Goal: Task Accomplishment & Management: Use online tool/utility

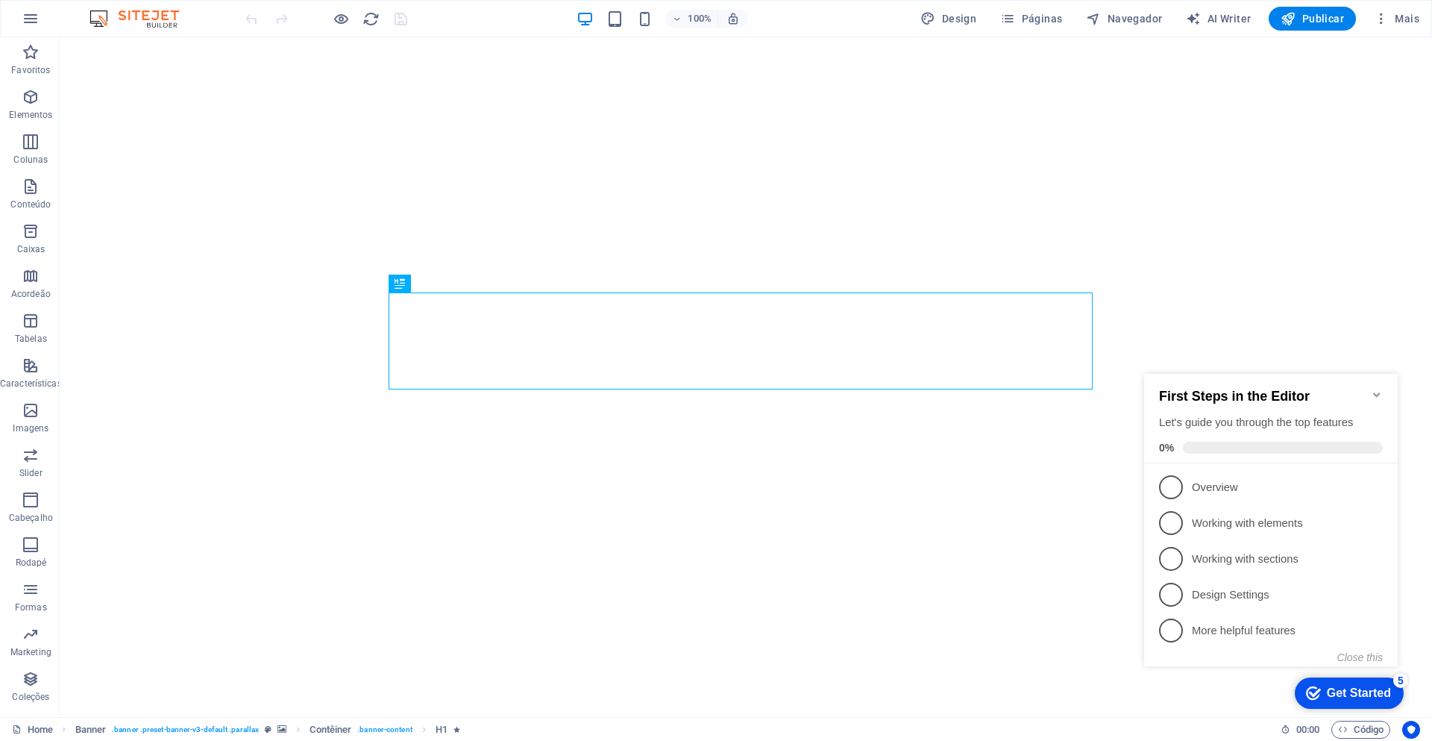
click at [1376, 389] on icon "Minimize checklist" at bounding box center [1377, 395] width 12 height 12
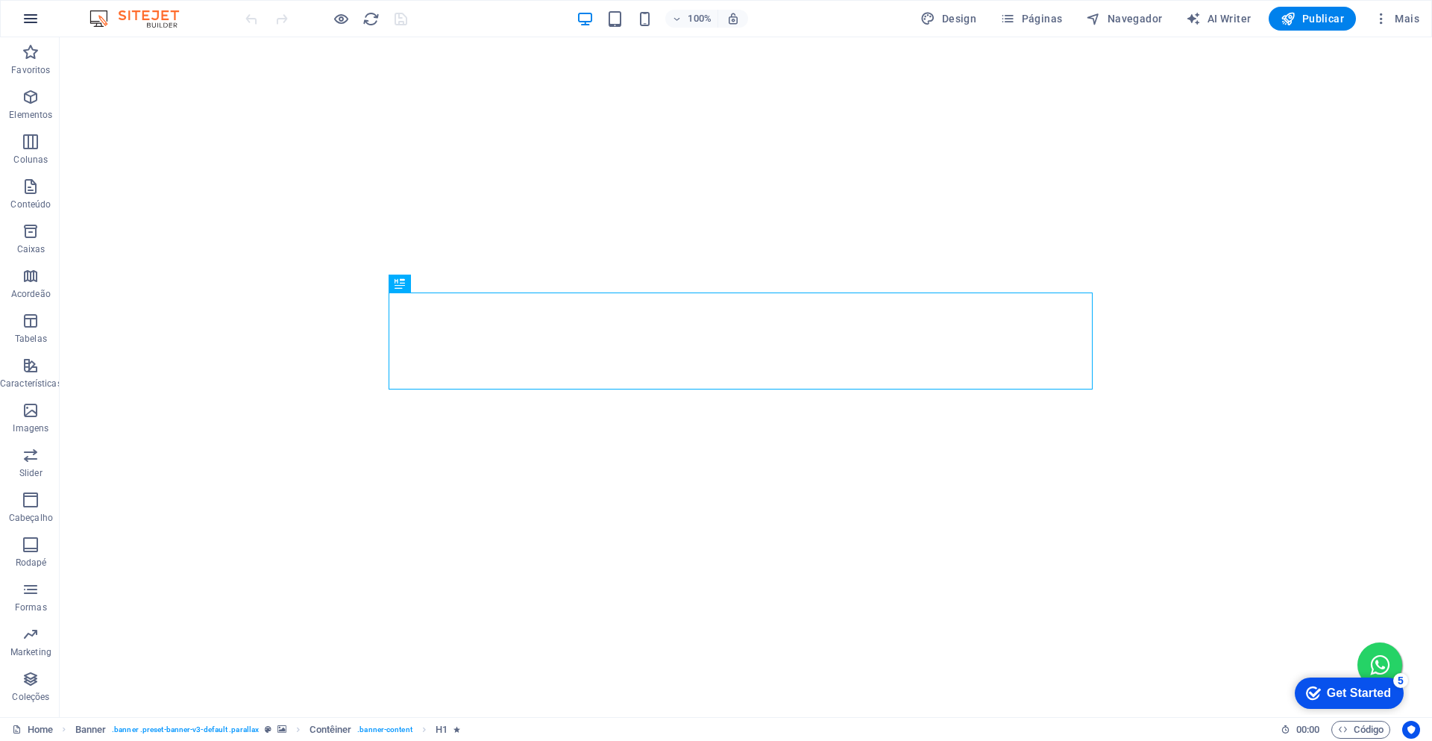
click at [0, 0] on icon "button" at bounding box center [0, 0] width 0 height 0
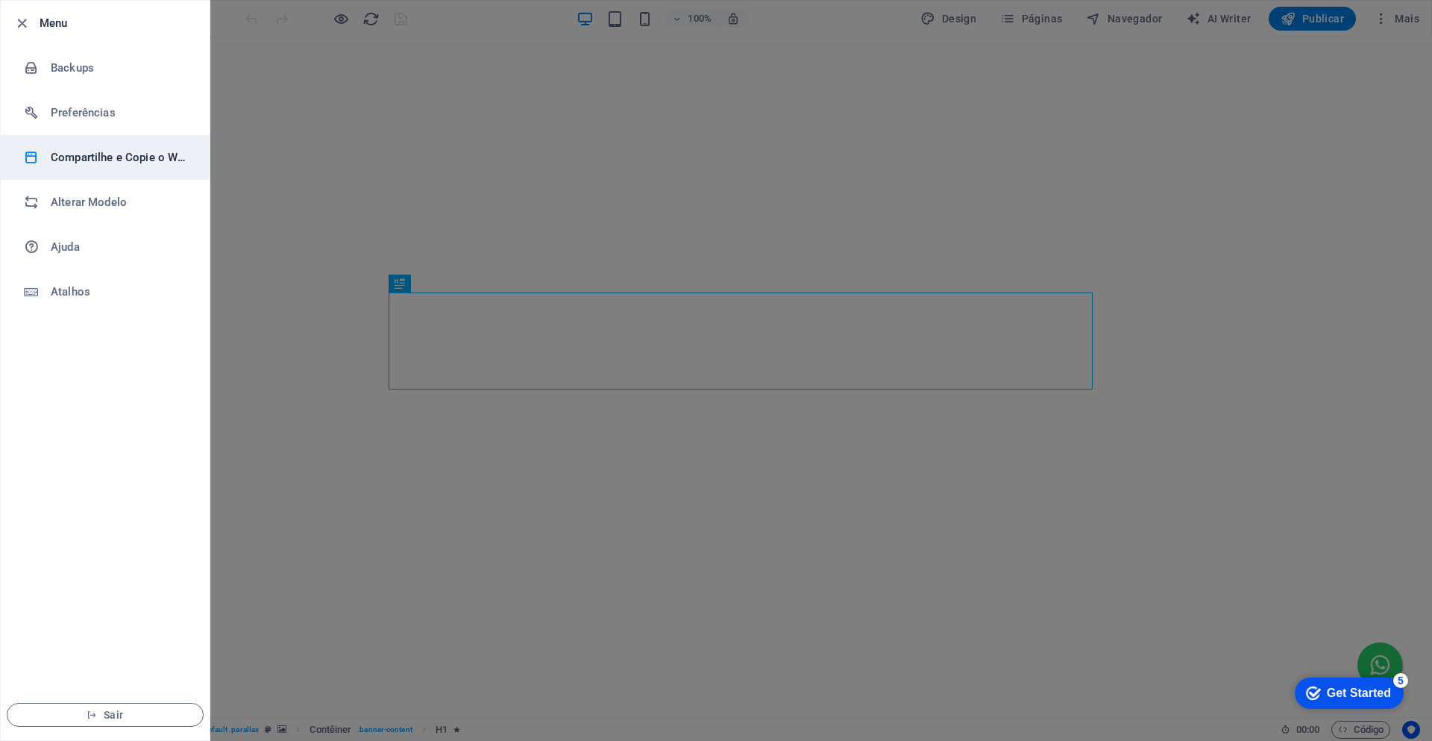
click at [78, 166] on li "Compartilhe e Copie o Website" at bounding box center [105, 157] width 209 height 45
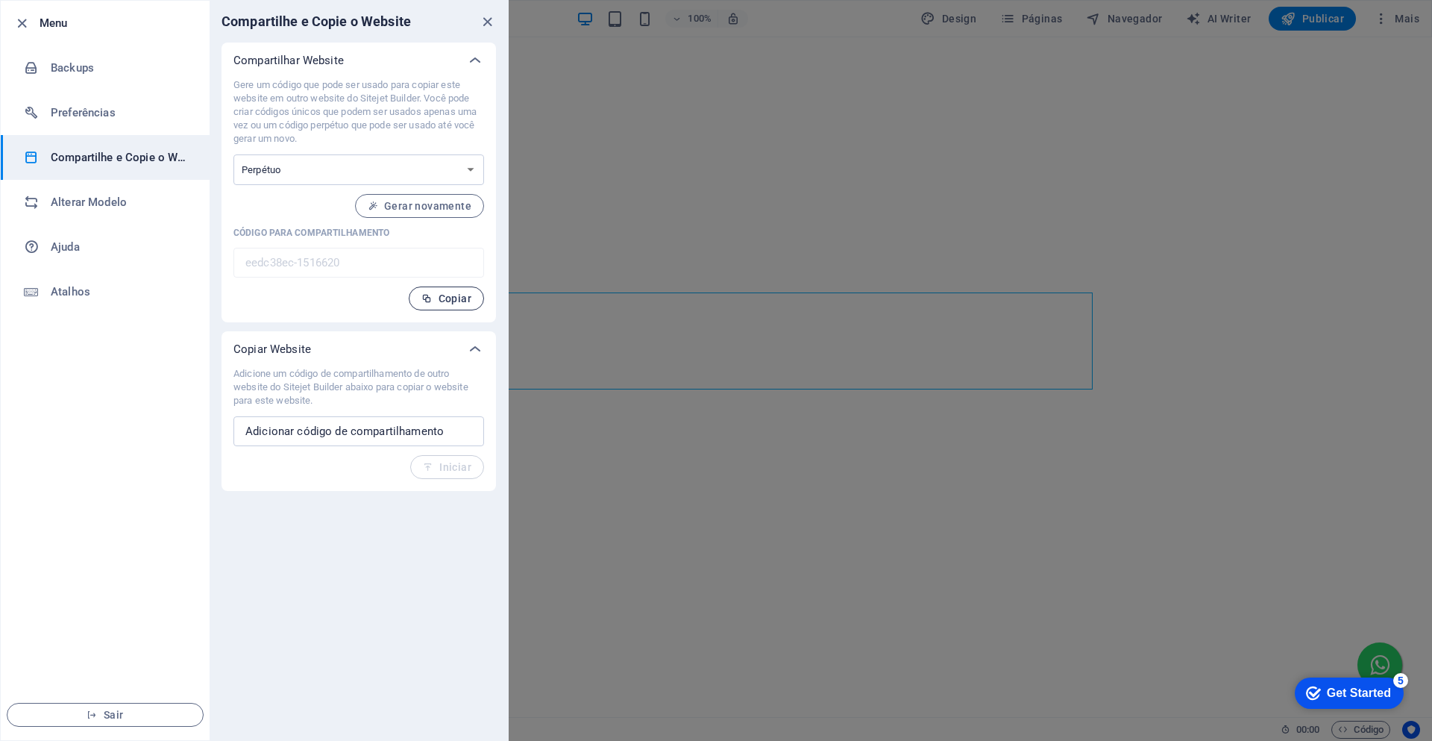
click at [0, 0] on span "Copiar" at bounding box center [0, 0] width 0 height 0
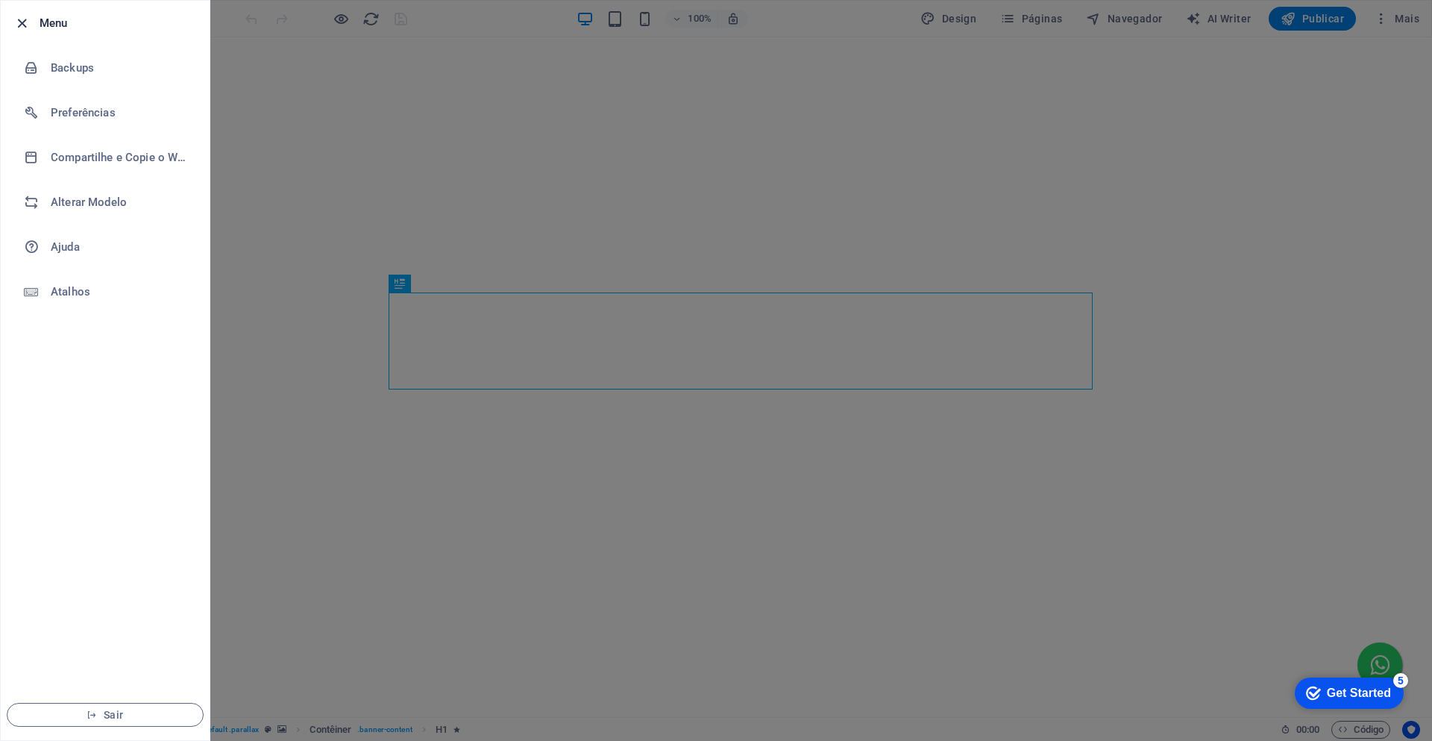
click at [19, 27] on icon "button" at bounding box center [21, 23] width 17 height 17
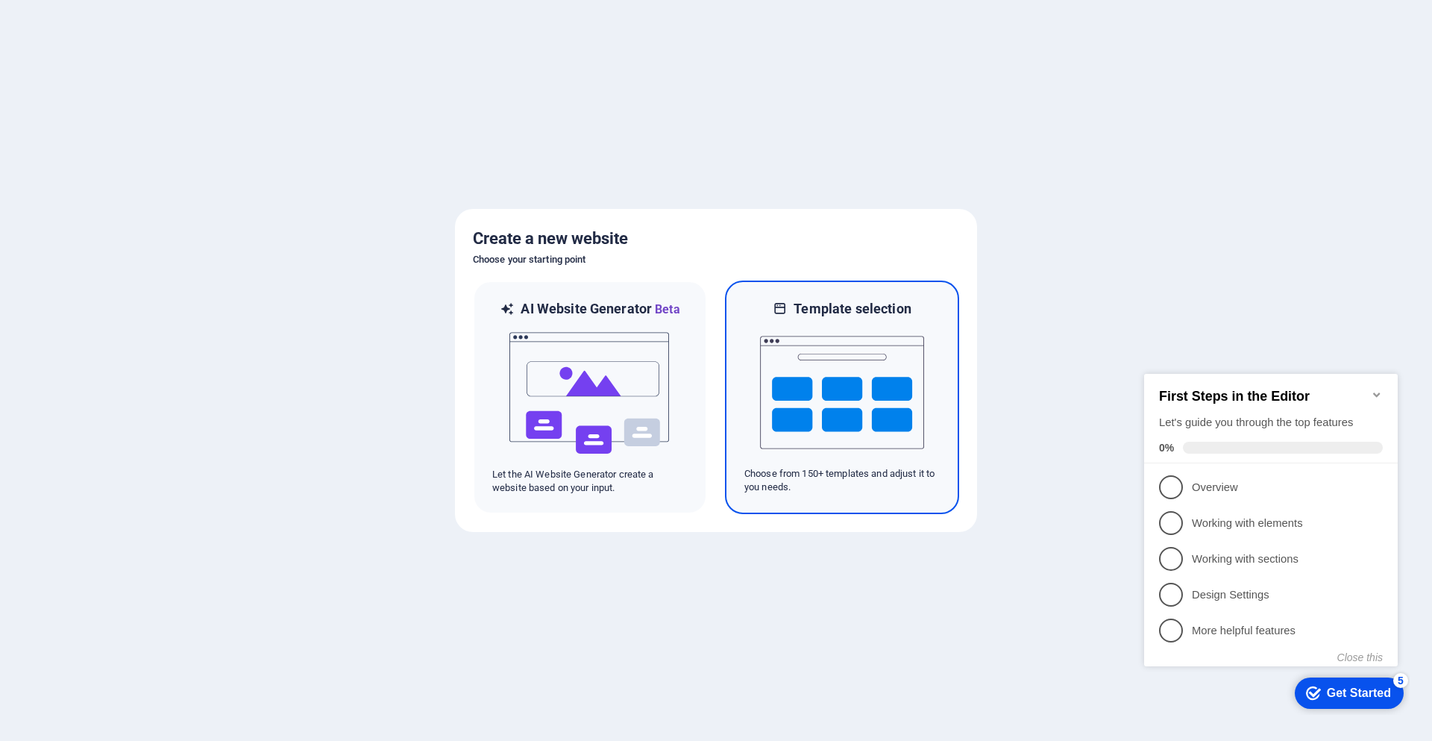
click at [873, 398] on img at bounding box center [842, 392] width 164 height 149
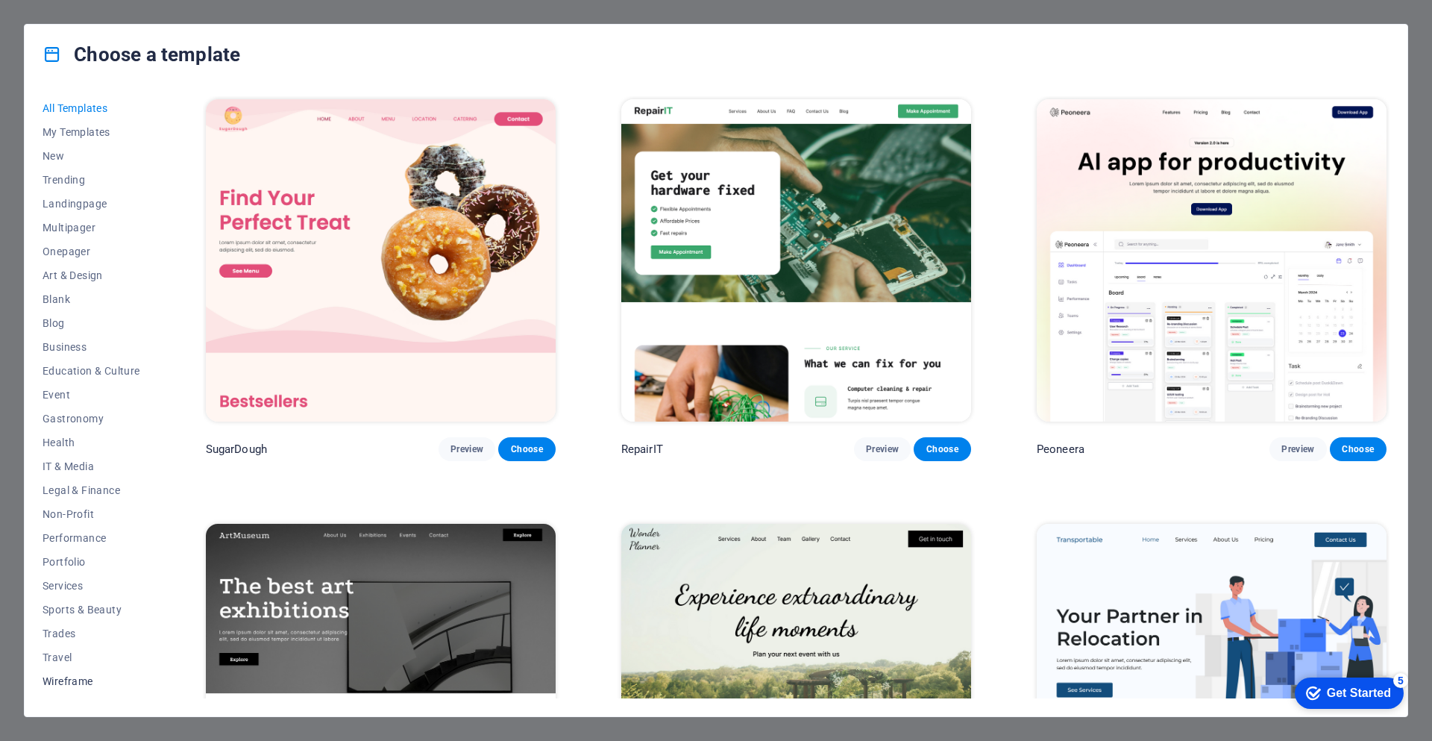
click at [60, 677] on span "Wireframe" at bounding box center [92, 681] width 98 height 12
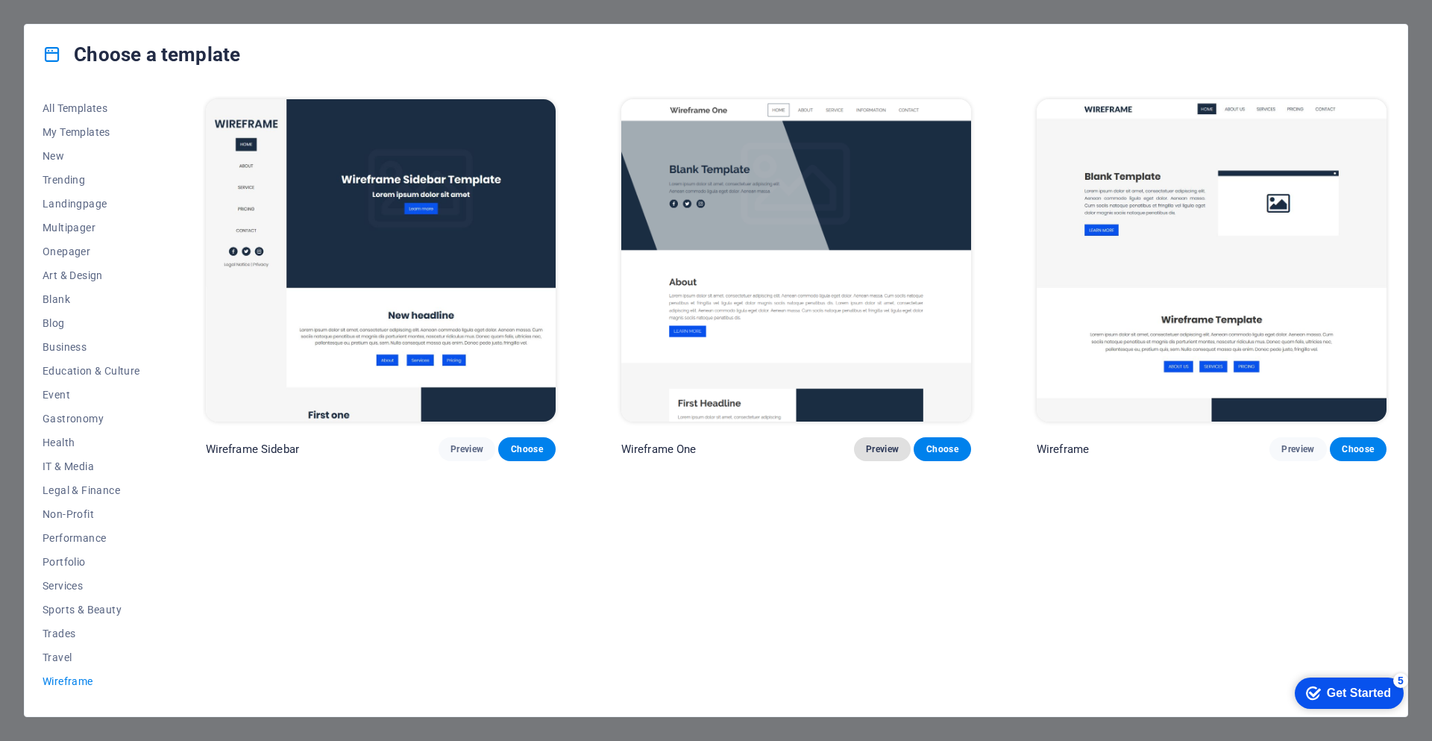
click at [886, 443] on span "Preview" at bounding box center [882, 449] width 33 height 12
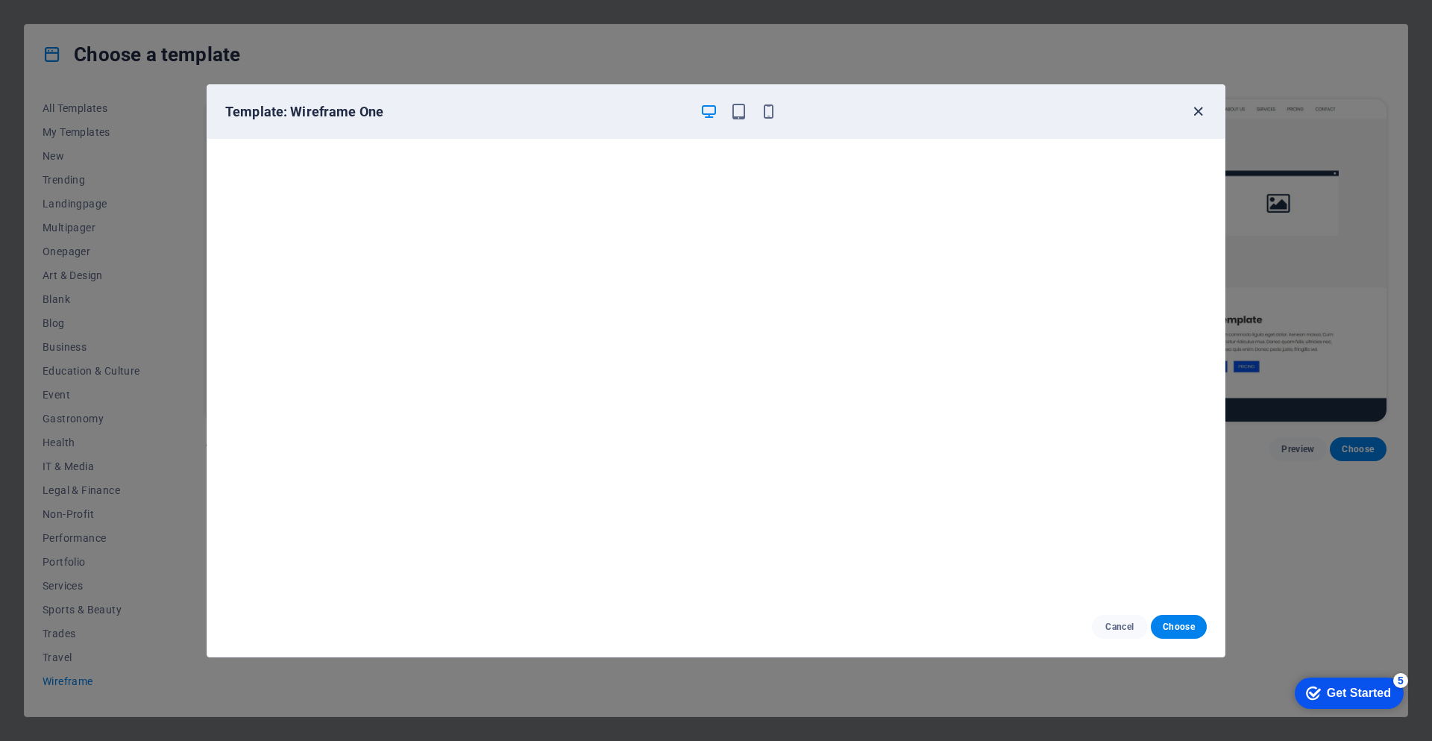
click at [1195, 113] on icon "button" at bounding box center [1198, 111] width 17 height 17
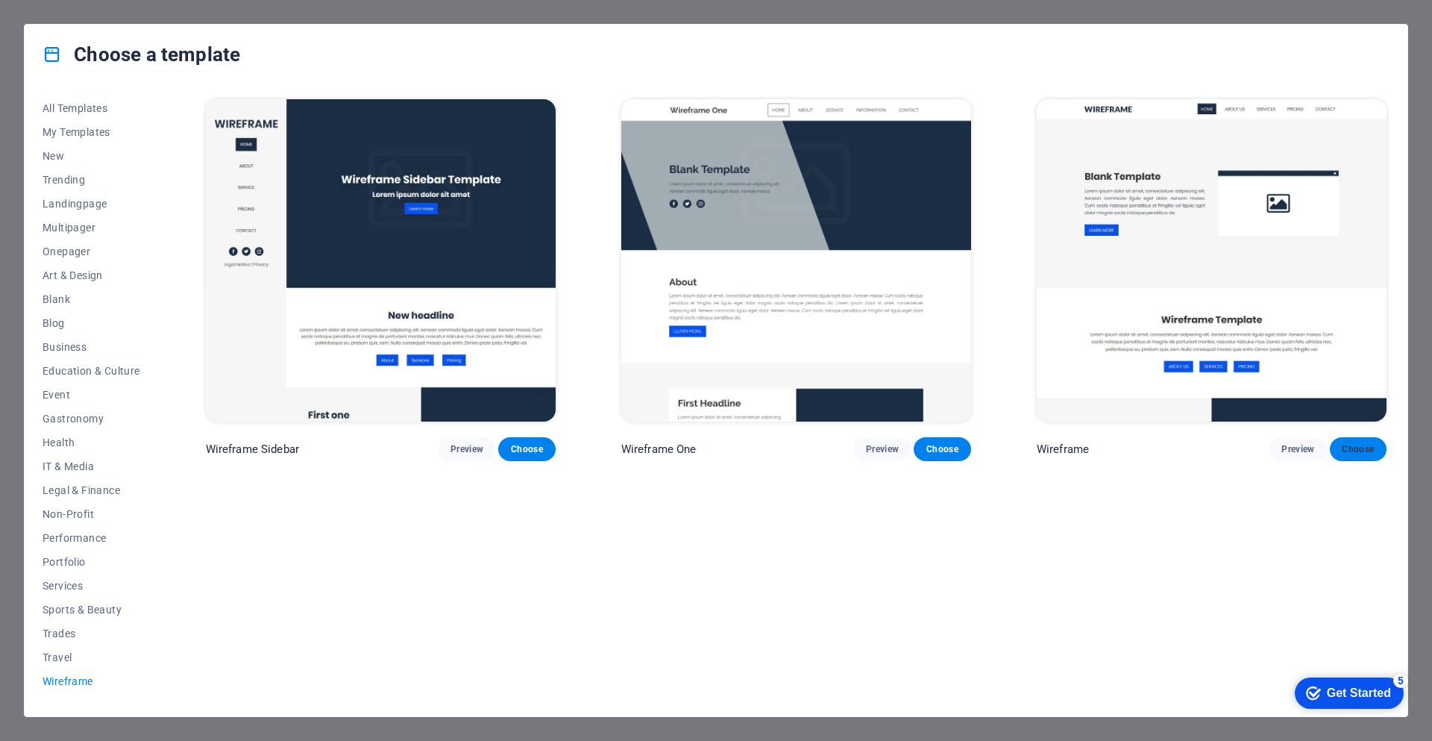
click at [1349, 449] on span "Choose" at bounding box center [1358, 449] width 33 height 12
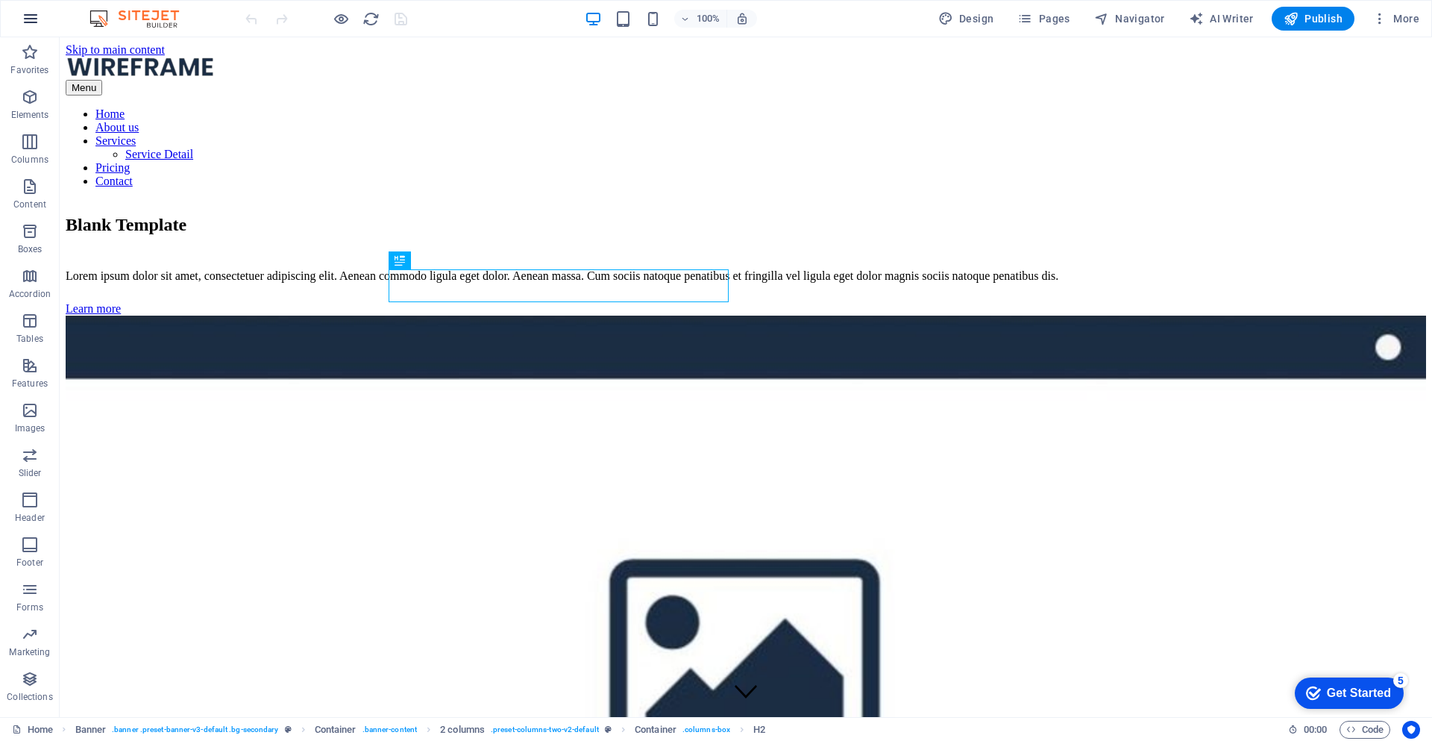
click at [32, 18] on icon "button" at bounding box center [31, 19] width 18 height 18
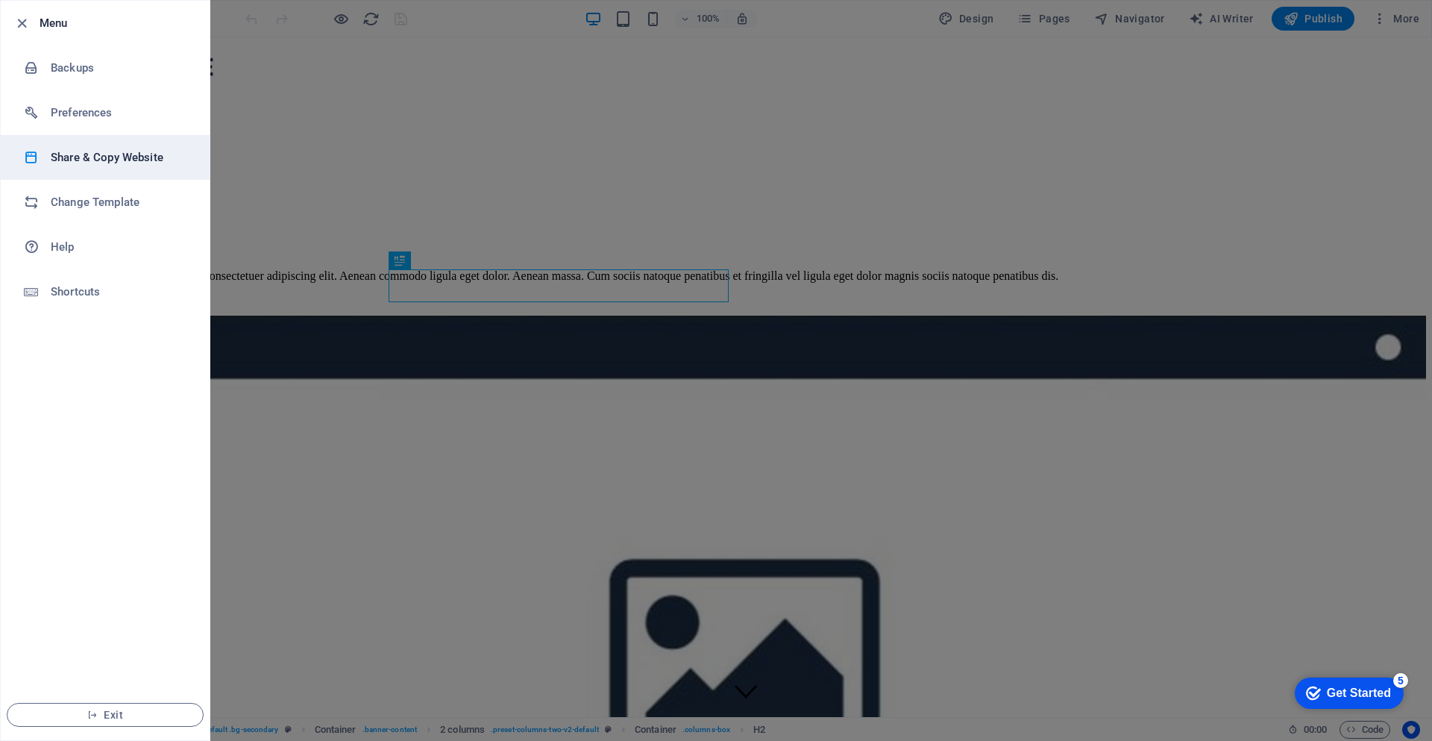
click at [83, 156] on h6 "Share & Copy Website" at bounding box center [120, 157] width 138 height 18
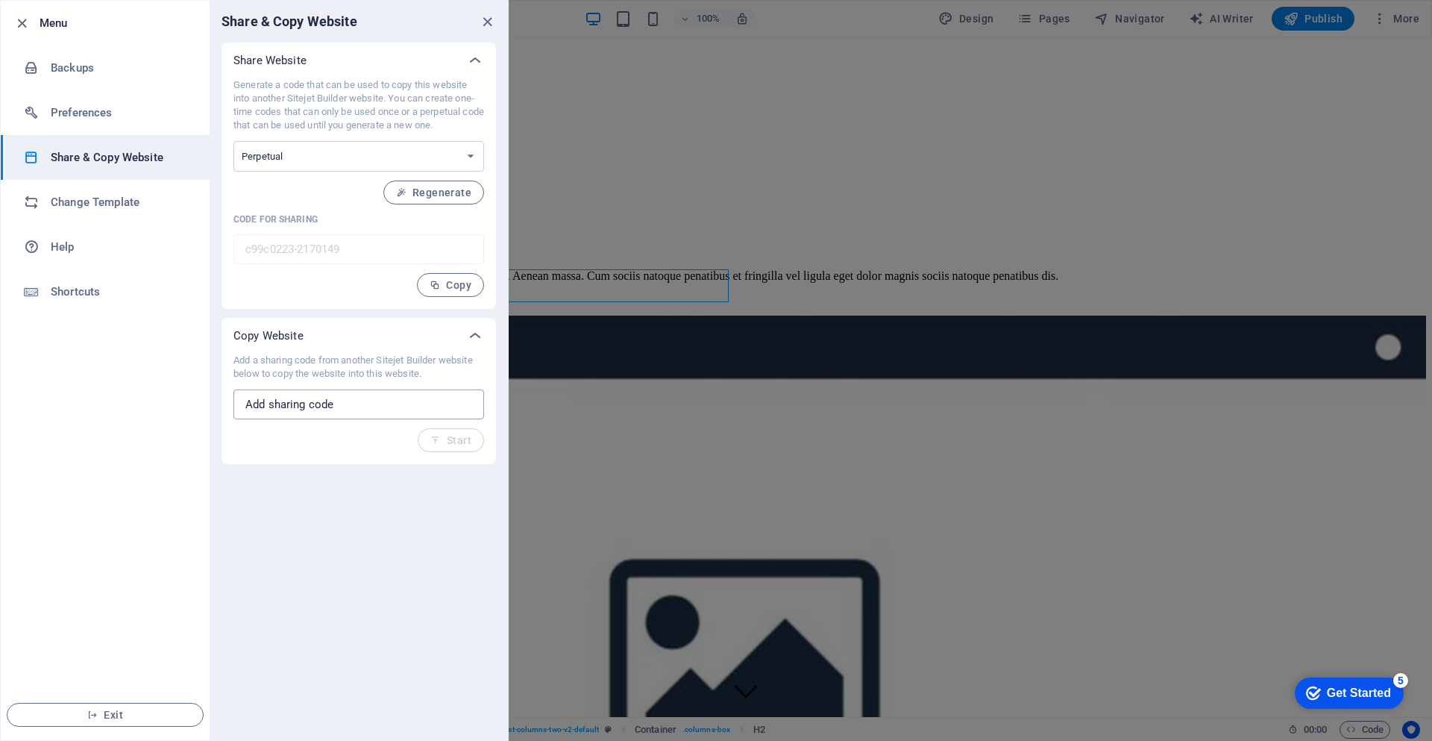
click at [269, 398] on input "text" at bounding box center [359, 404] width 251 height 30
paste input "eedc38ec-1516620"
type input "eedc38ec-1516620"
click at [450, 438] on span "Start" at bounding box center [450, 440] width 41 height 12
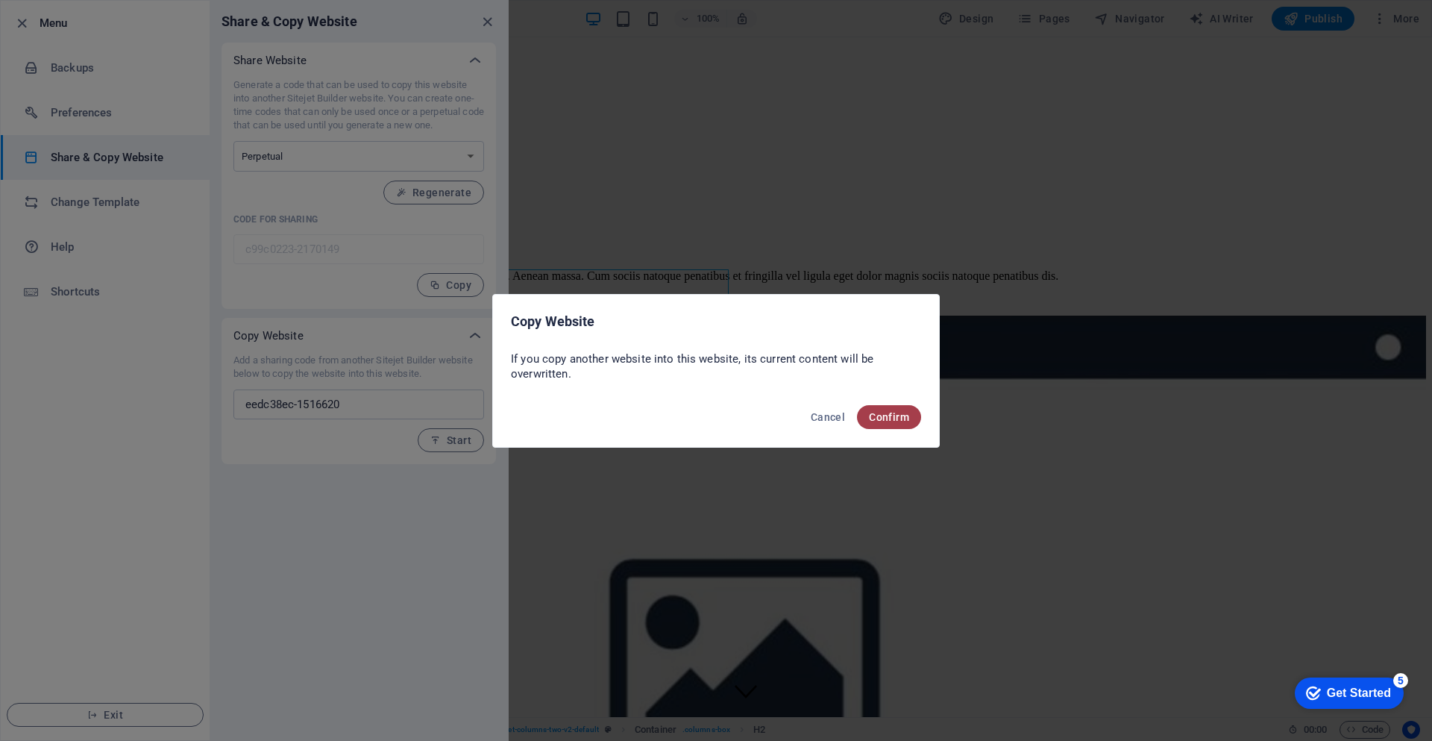
click at [889, 411] on span "Confirm" at bounding box center [889, 417] width 40 height 12
click at [890, 416] on span "Confirm" at bounding box center [889, 417] width 40 height 12
drag, startPoint x: 583, startPoint y: 375, endPoint x: 507, endPoint y: 324, distance: 92.1
click at [507, 324] on div "Copy Website If you copy another website into this website, its current content…" at bounding box center [716, 371] width 448 height 154
click at [497, 292] on div at bounding box center [497, 292] width 0 height 0
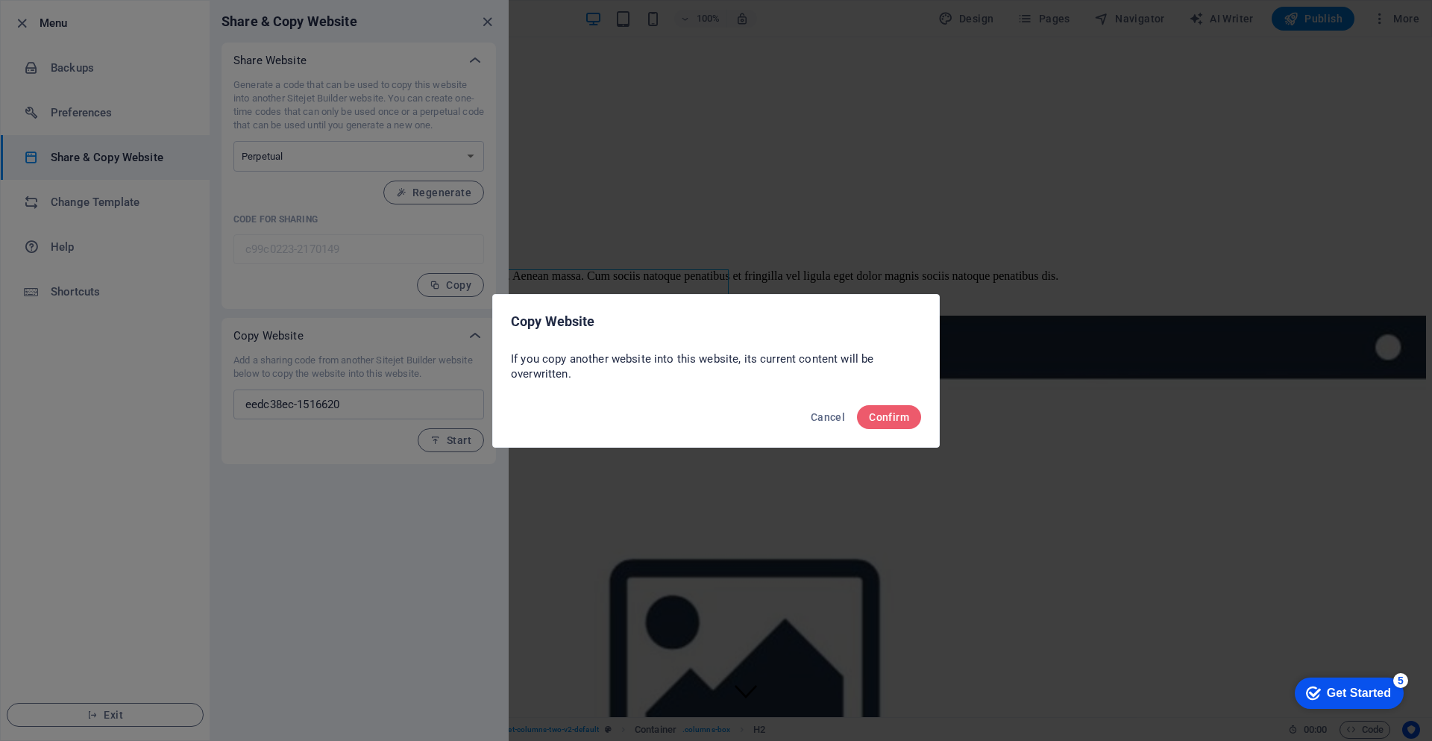
click at [677, 379] on p "If you copy another website into this website, its current content will be over…" at bounding box center [716, 366] width 410 height 30
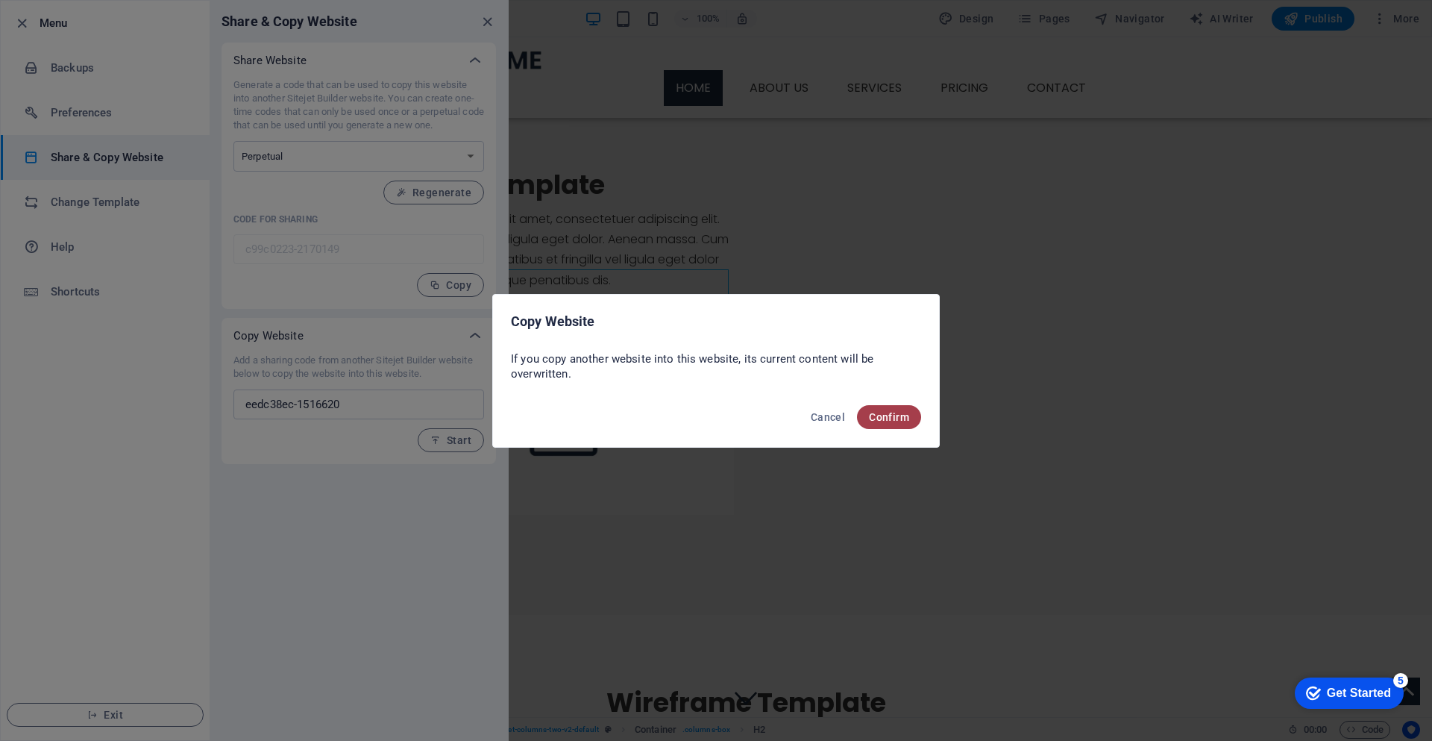
click at [886, 417] on span "Confirm" at bounding box center [889, 417] width 40 height 12
click at [888, 414] on span "Confirm" at bounding box center [889, 417] width 40 height 12
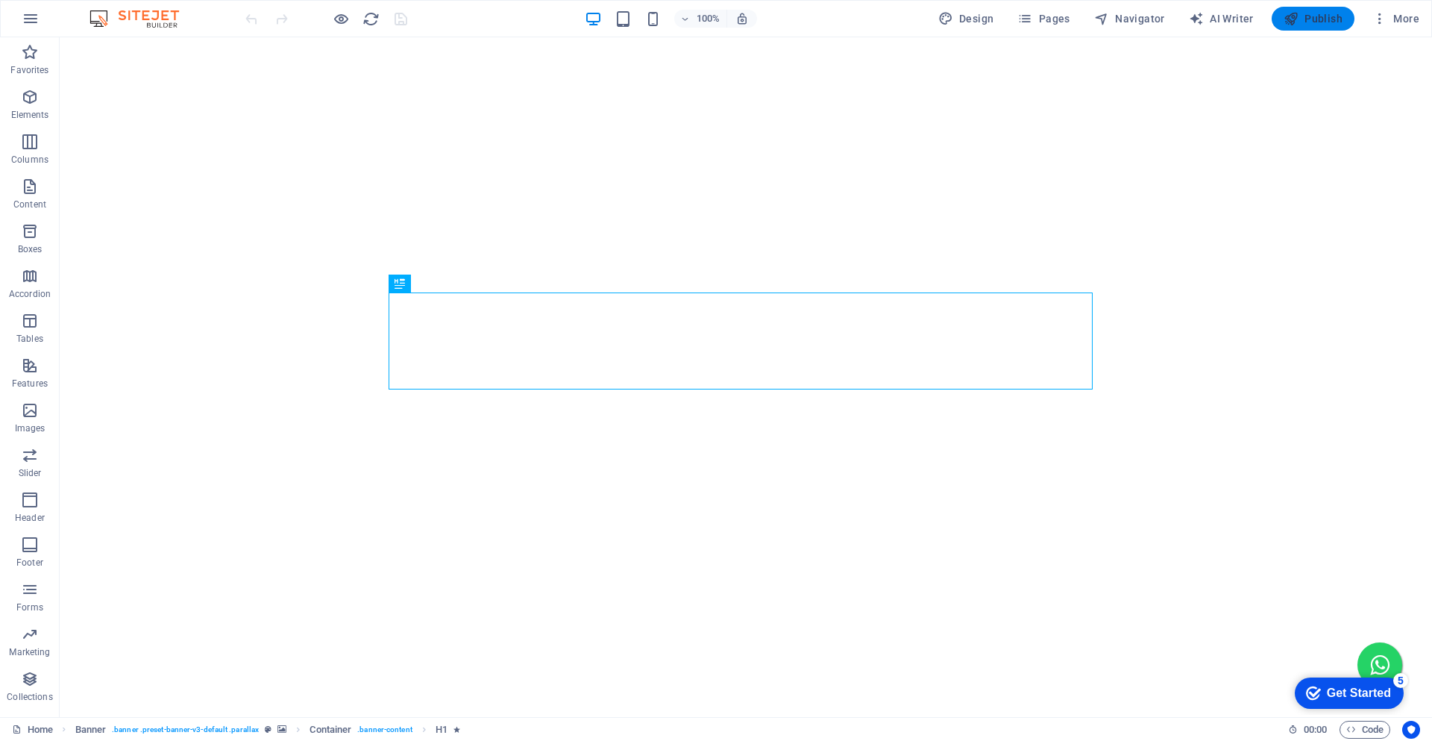
click at [0, 0] on span "Publish" at bounding box center [0, 0] width 0 height 0
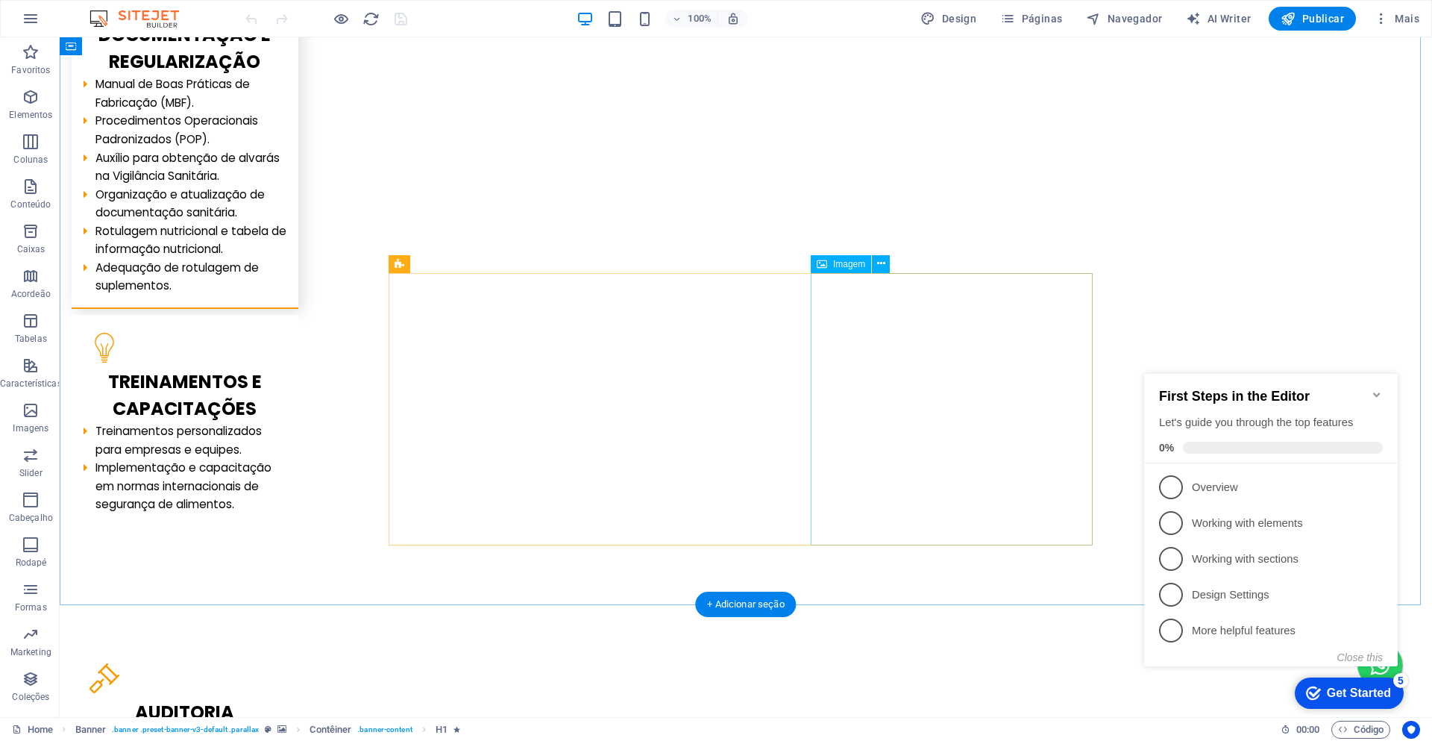
scroll to position [3730, 0]
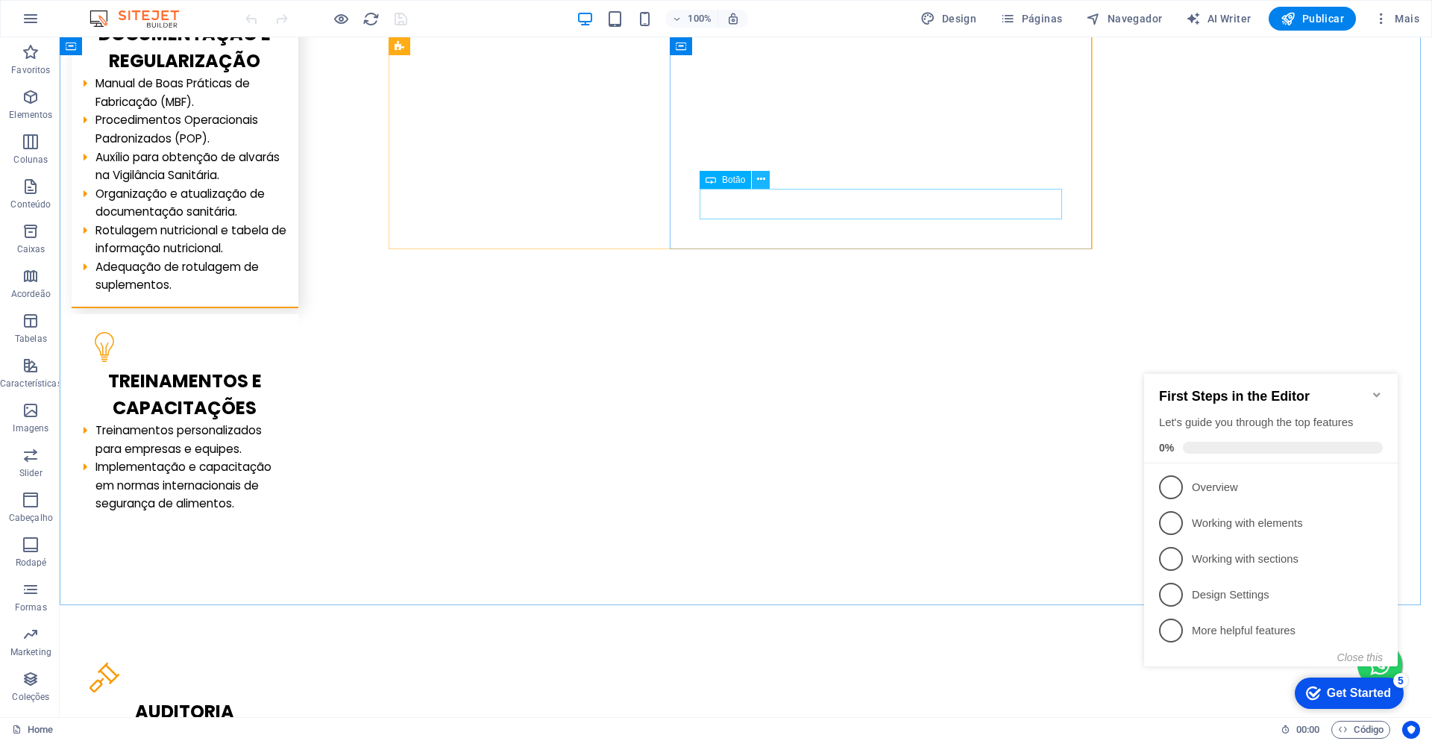
click at [758, 178] on icon at bounding box center [761, 180] width 8 height 16
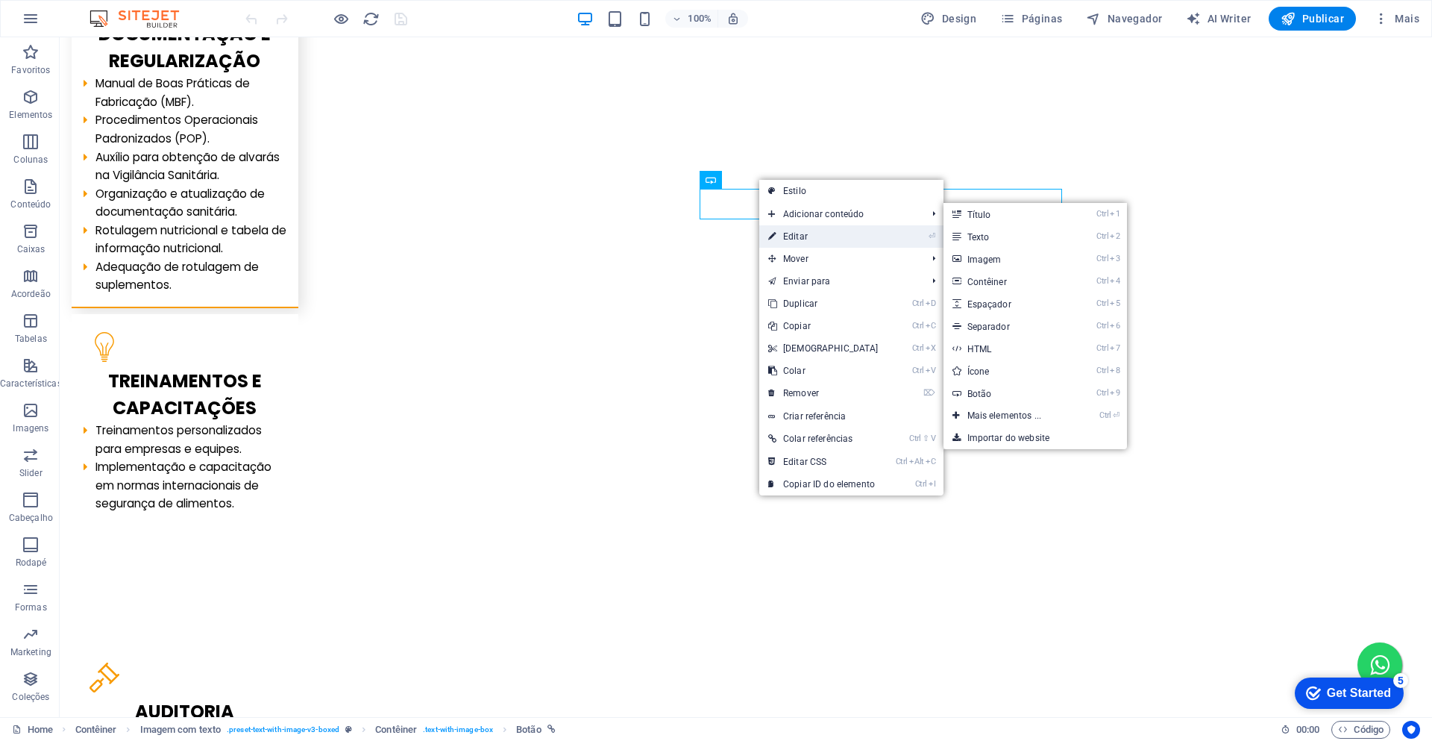
click at [781, 231] on link "⏎ Editar" at bounding box center [823, 236] width 128 height 22
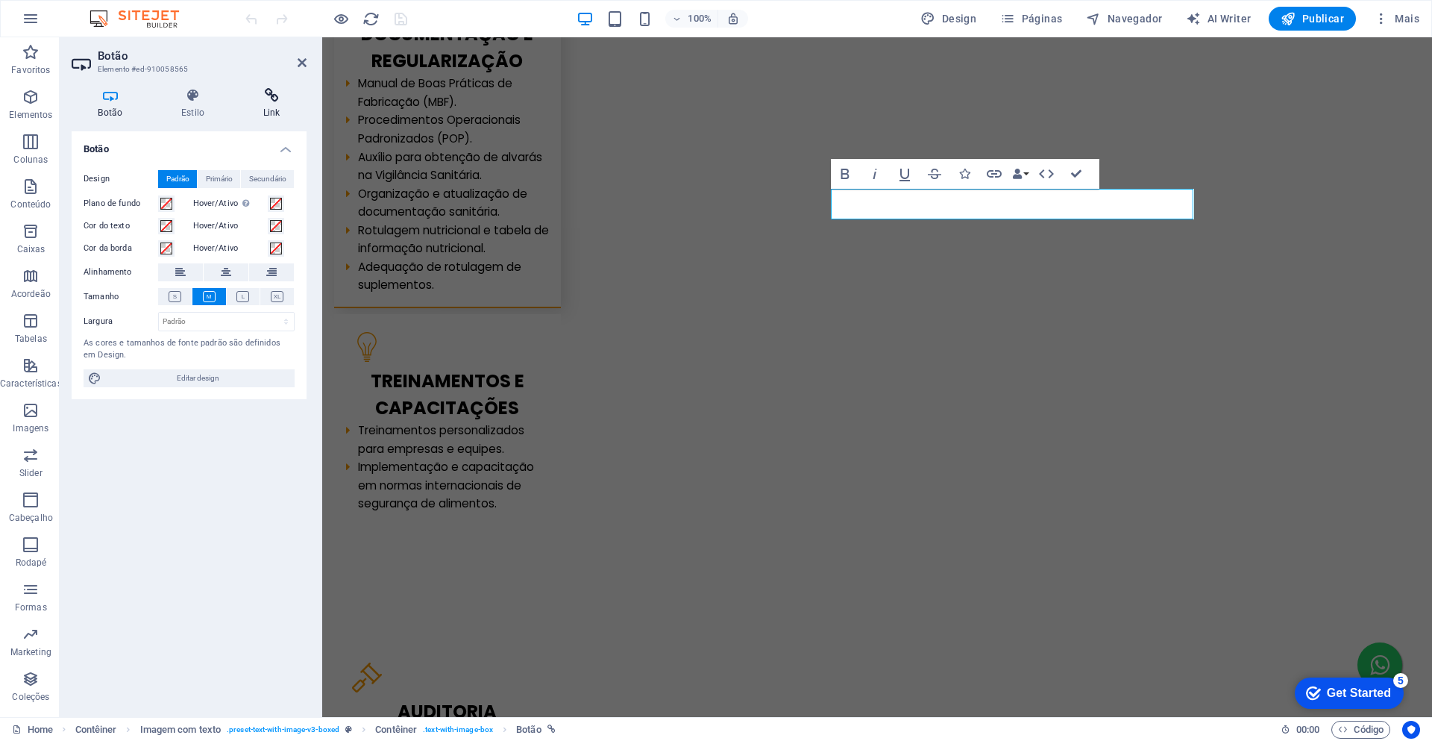
click at [269, 104] on h4 "Link" at bounding box center [271, 103] width 70 height 31
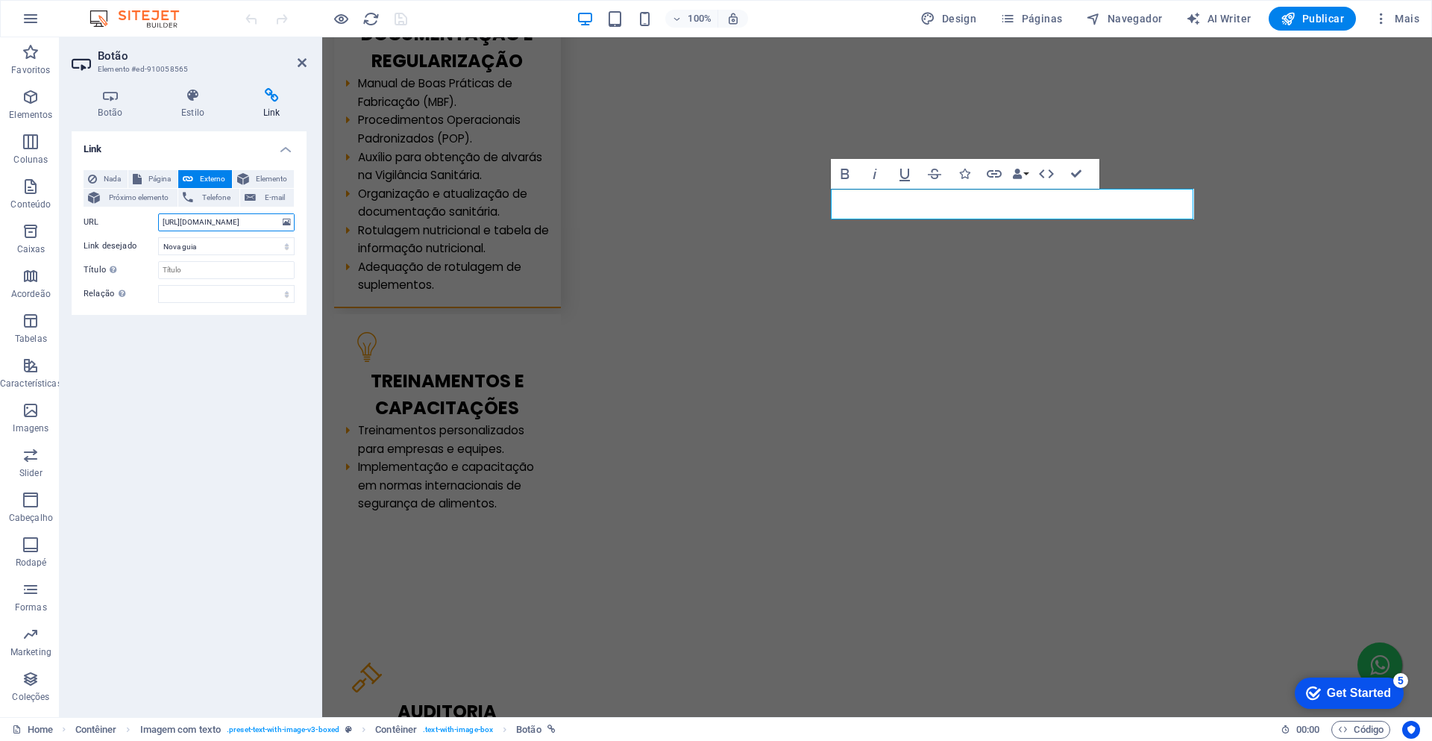
click at [212, 222] on input "[URL][DOMAIN_NAME]" at bounding box center [226, 222] width 137 height 18
paste input "[DOMAIN_NAME][URL]"
type input "[URL][DOMAIN_NAME]"
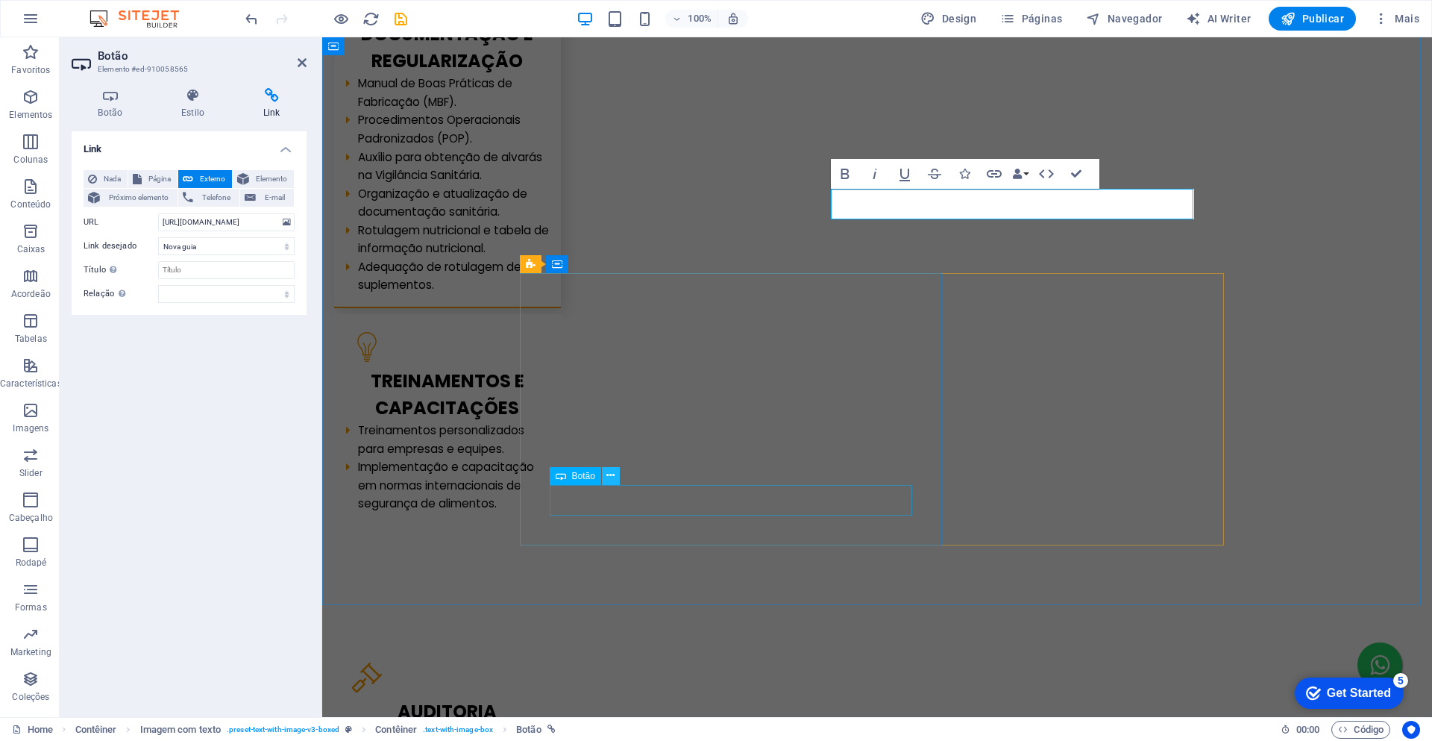
click at [610, 474] on icon at bounding box center [611, 476] width 8 height 16
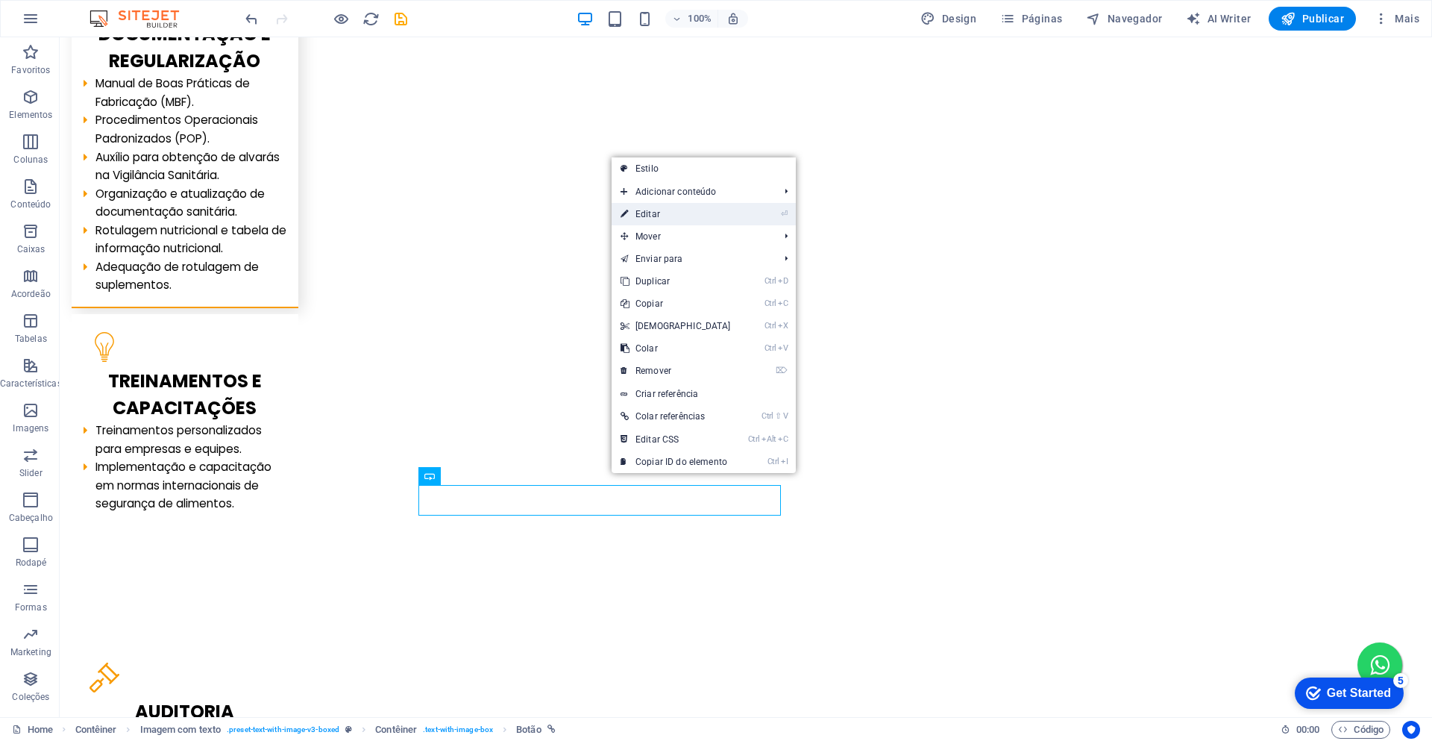
click at [653, 213] on link "⏎ Editar" at bounding box center [676, 214] width 128 height 22
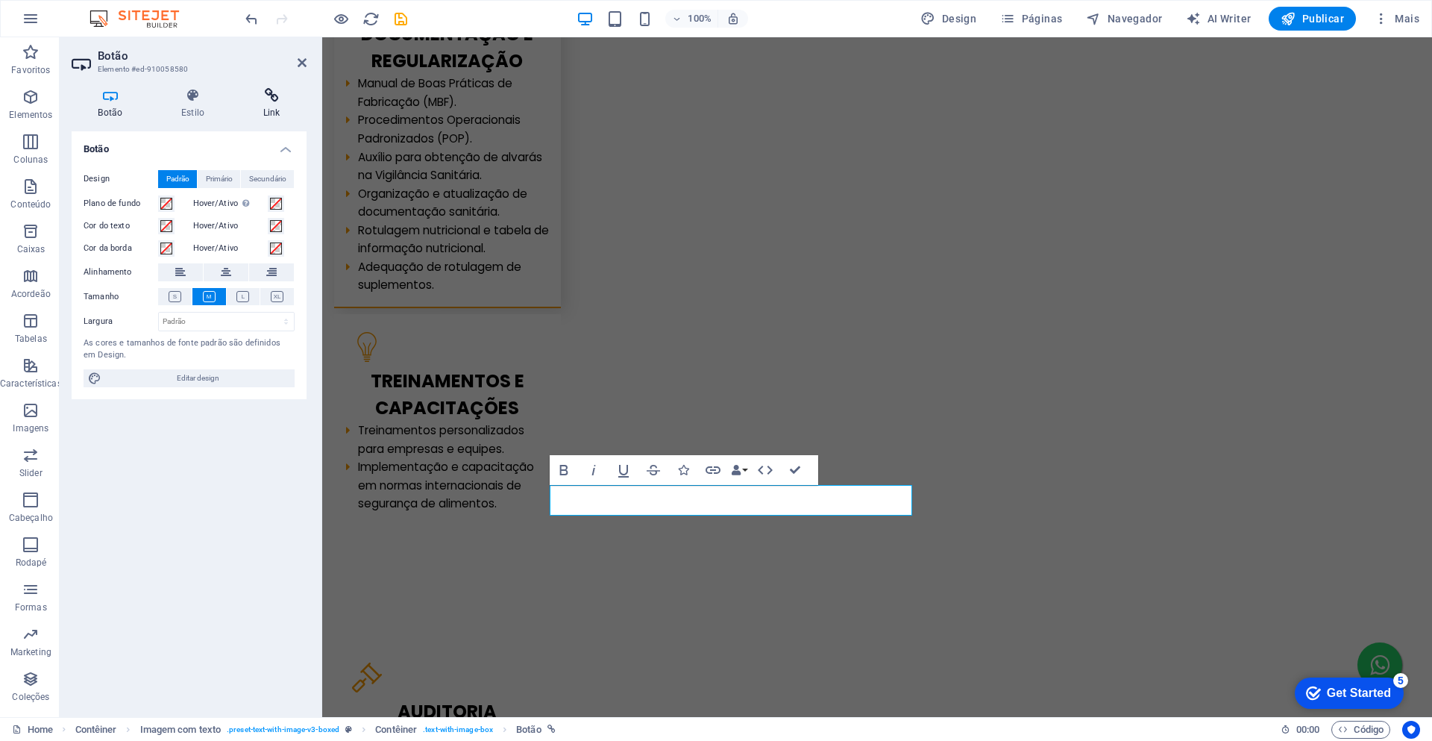
click at [269, 103] on h4 "Link" at bounding box center [271, 103] width 70 height 31
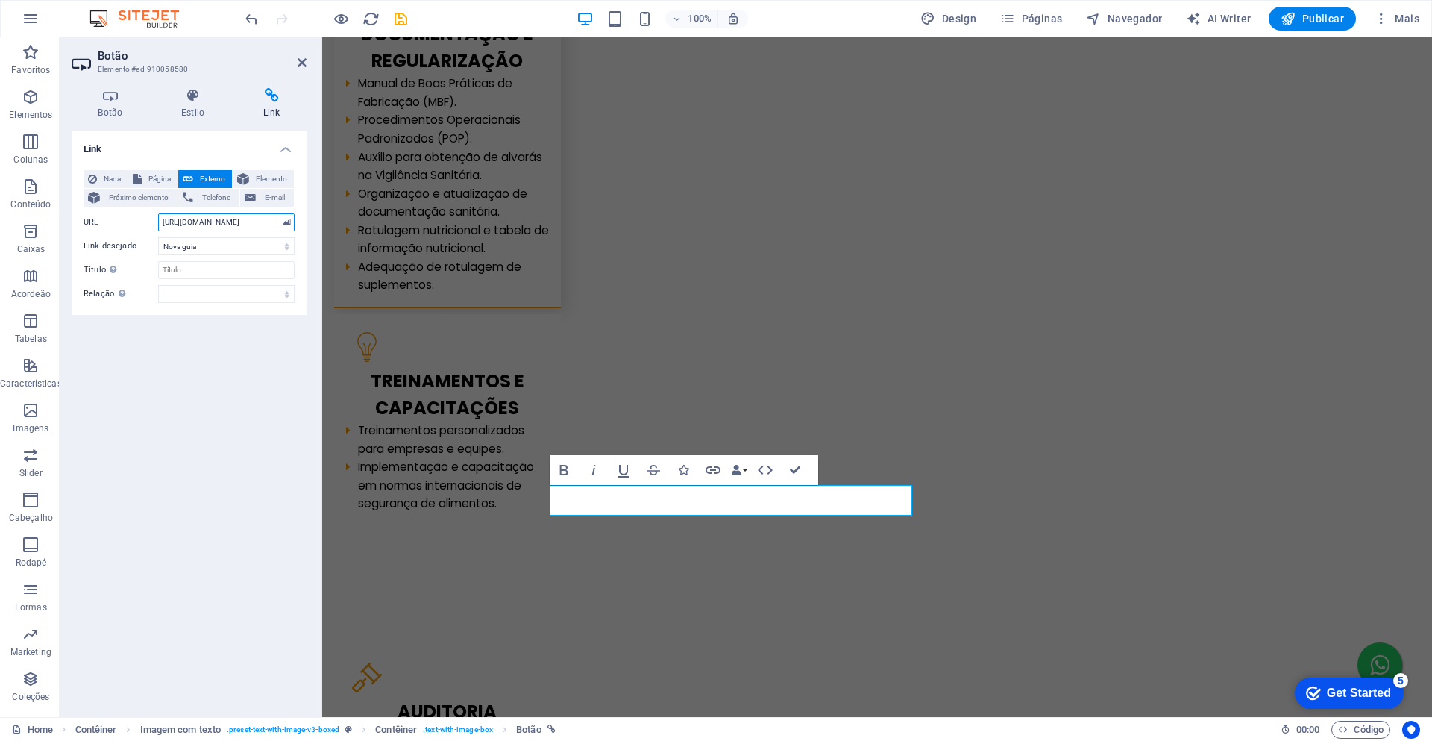
click at [219, 222] on input "[URL][DOMAIN_NAME]" at bounding box center [226, 222] width 137 height 18
paste input "[DOMAIN_NAME][URL]"
type input "[URL][DOMAIN_NAME]"
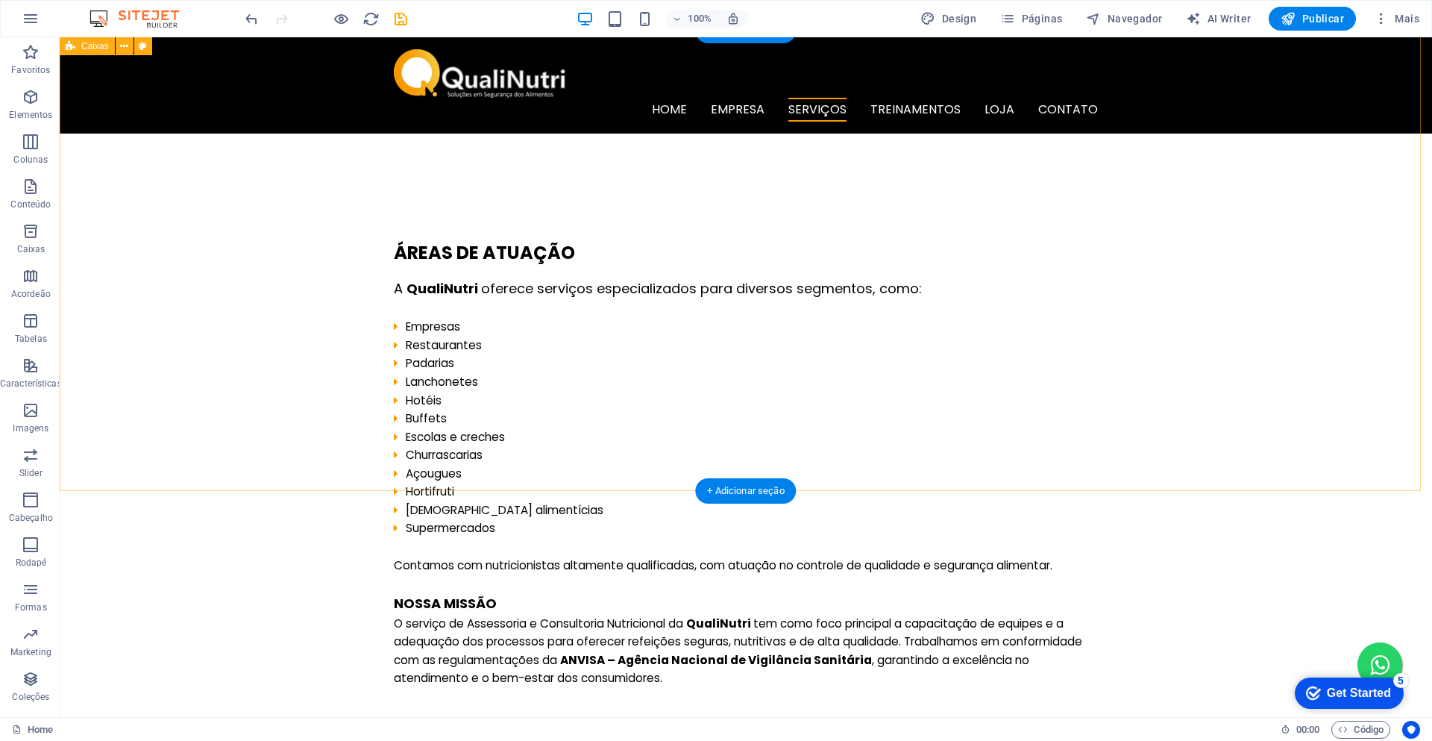
scroll to position [2045, 0]
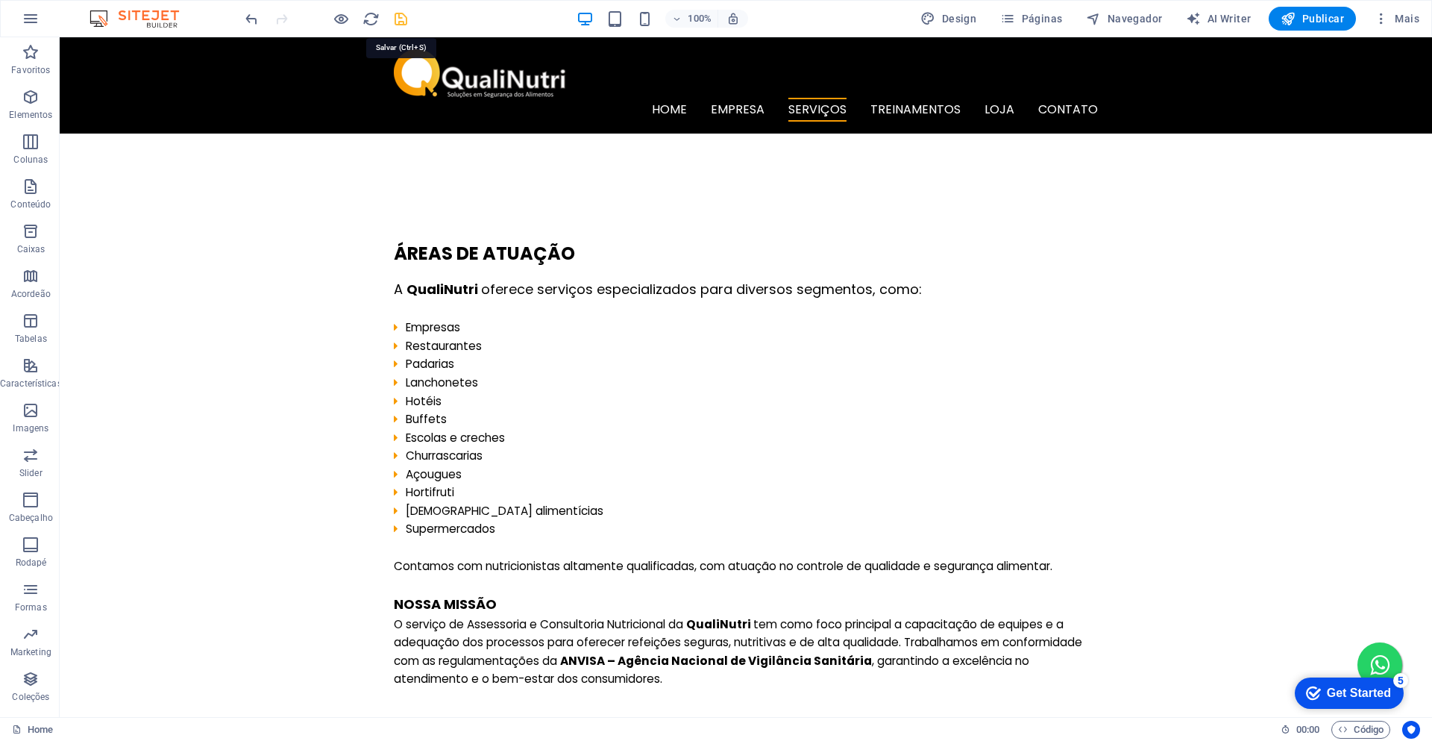
click at [402, 23] on icon "save" at bounding box center [400, 18] width 17 height 17
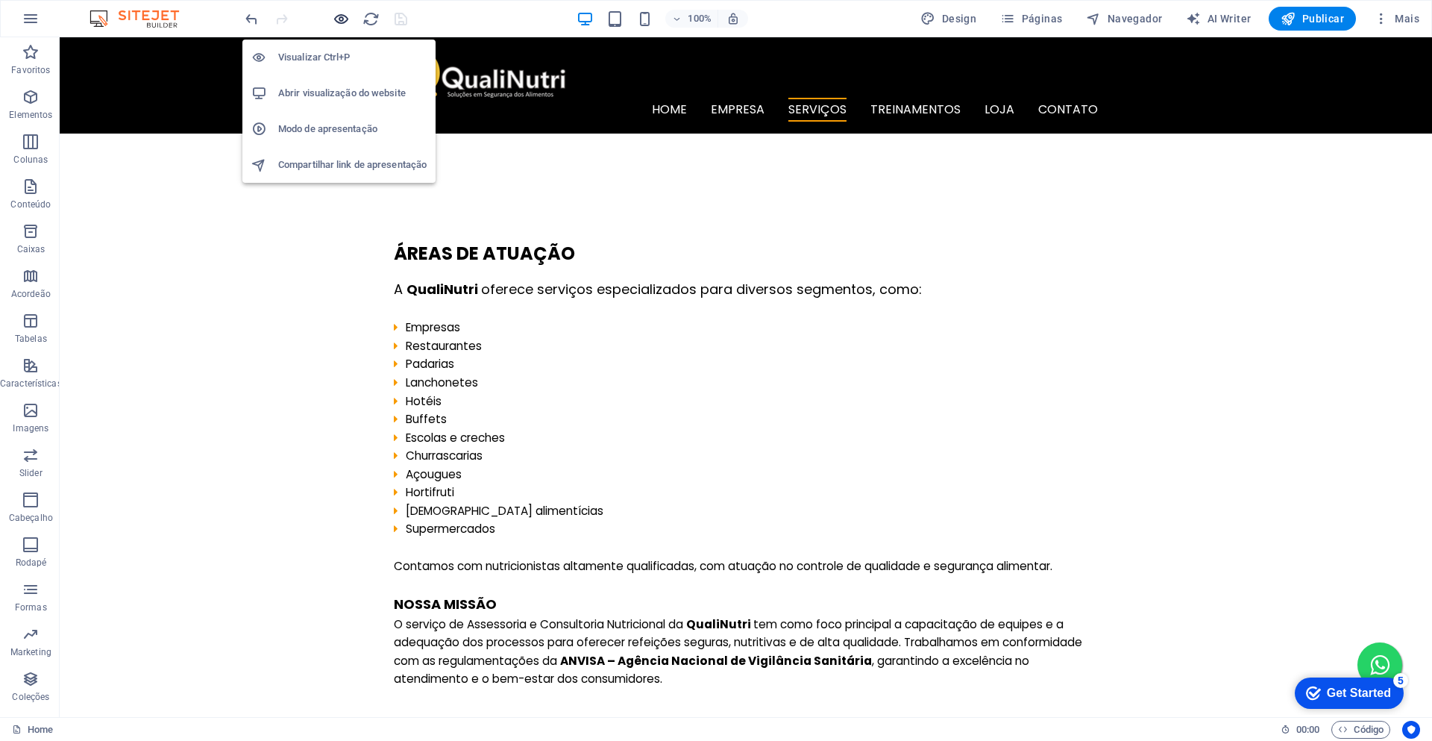
click at [0, 0] on icon "button" at bounding box center [0, 0] width 0 height 0
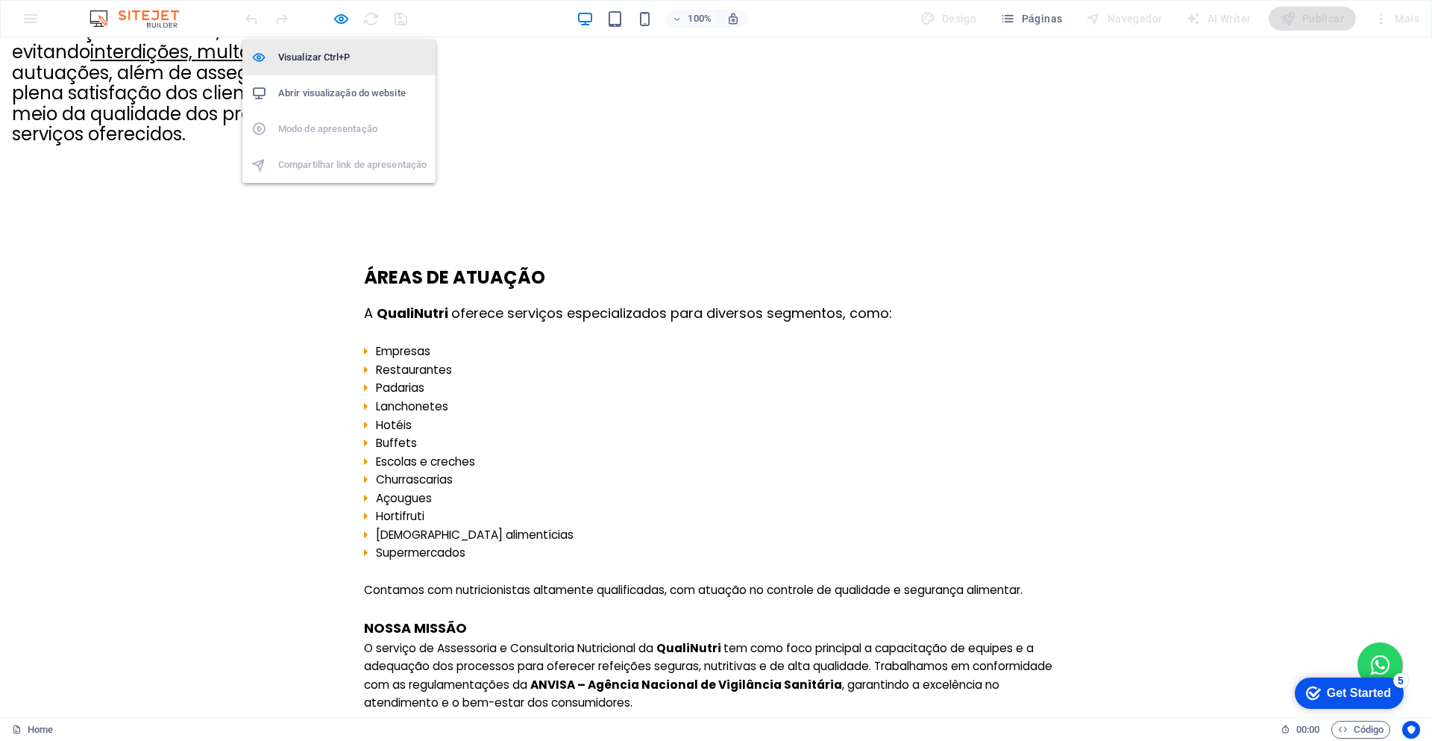
click at [328, 66] on h6 "Visualizar Ctrl+P" at bounding box center [352, 57] width 148 height 18
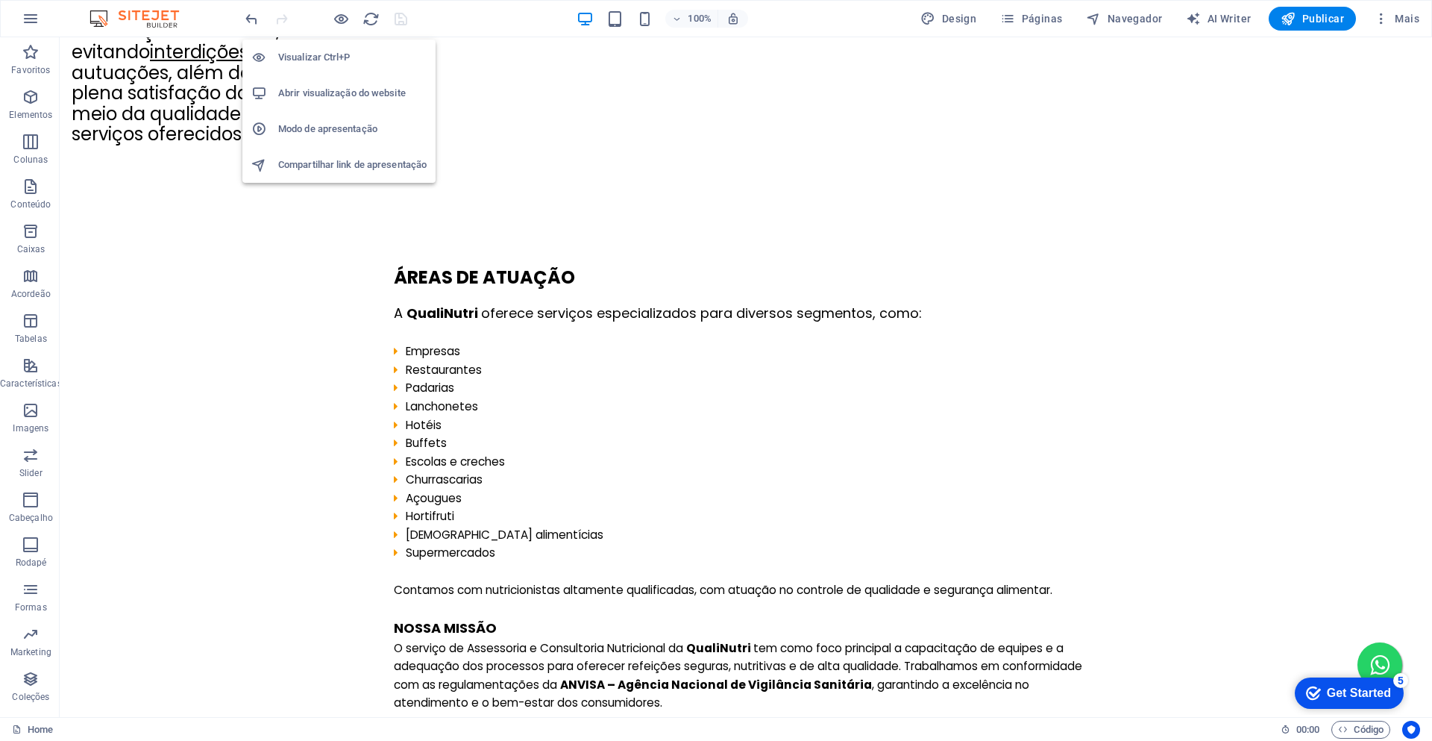
click at [335, 84] on li "Abrir visualização do website" at bounding box center [338, 93] width 193 height 36
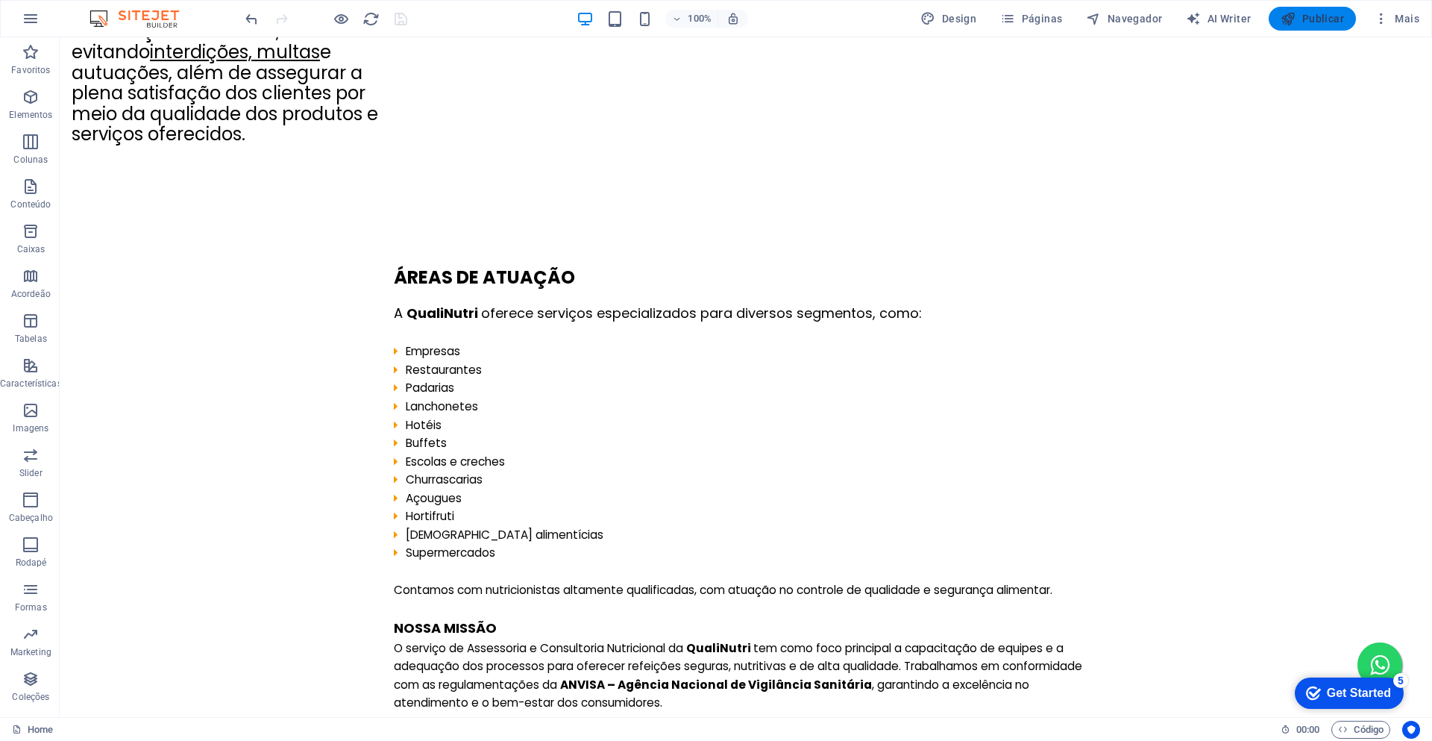
click at [1303, 18] on span "Publicar" at bounding box center [1312, 18] width 63 height 15
